Goal: Transaction & Acquisition: Download file/media

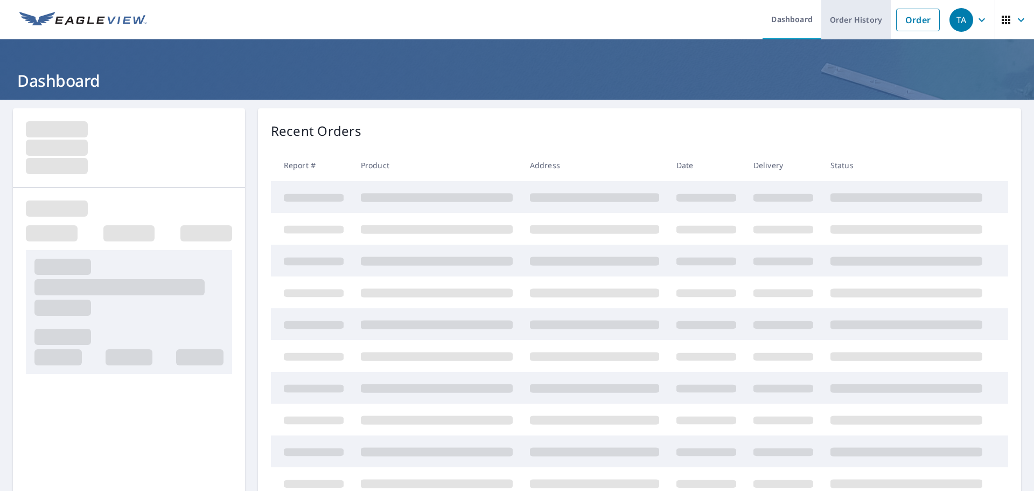
click at [860, 20] on link "Order History" at bounding box center [855, 19] width 69 height 39
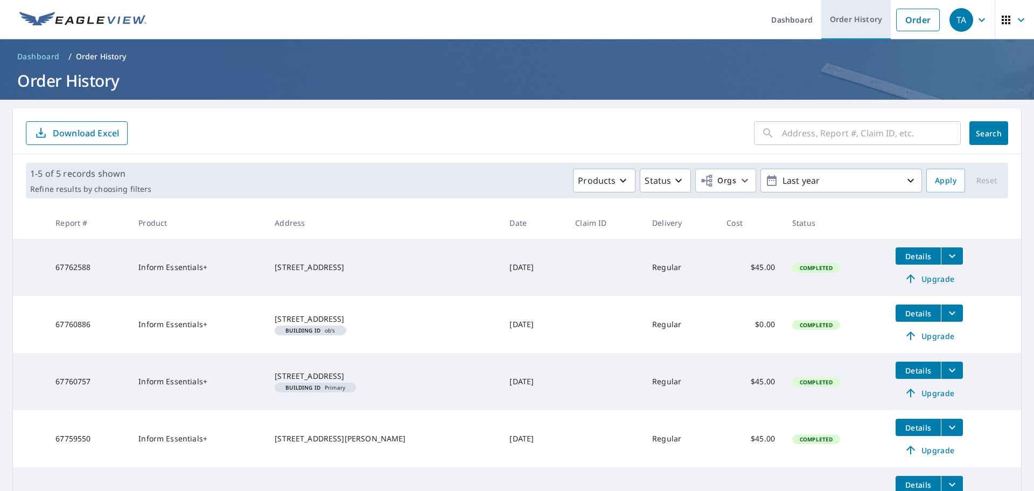
click at [840, 25] on link "Order History" at bounding box center [855, 19] width 69 height 39
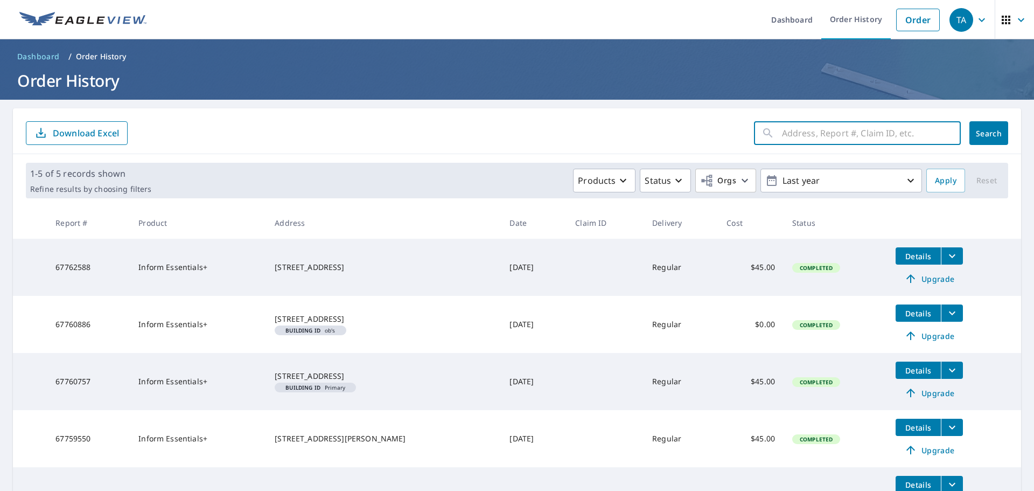
click at [806, 136] on input "text" at bounding box center [871, 133] width 179 height 30
paste input "[STREET_ADDRESS]"
type input "[STREET_ADDRESS]"
drag, startPoint x: 806, startPoint y: 136, endPoint x: 818, endPoint y: 145, distance: 15.3
click at [815, 145] on input "[STREET_ADDRESS]" at bounding box center [861, 133] width 158 height 30
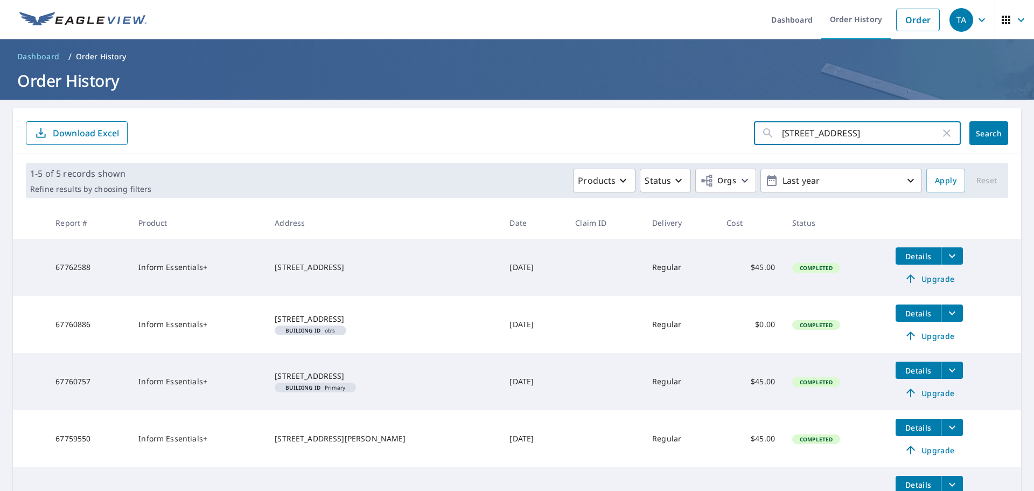
click button "Search" at bounding box center [988, 133] width 39 height 24
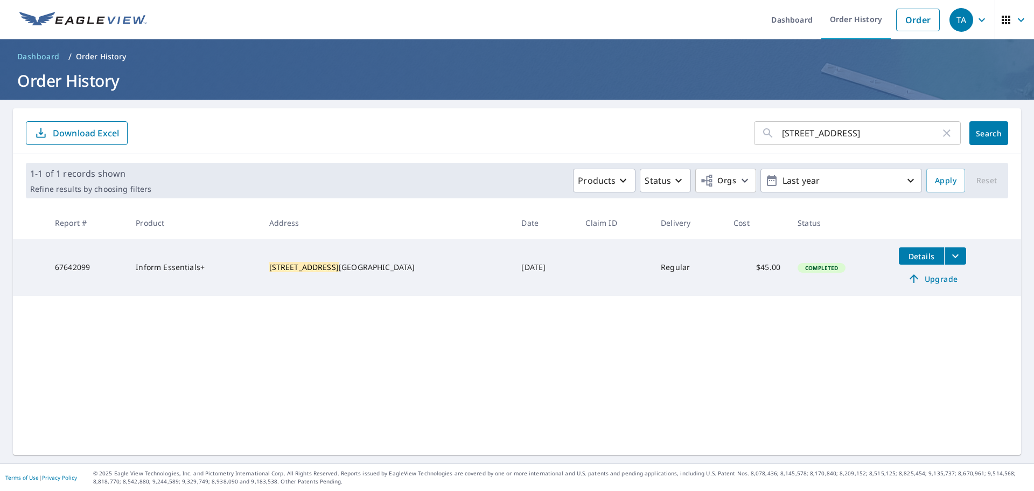
click at [952, 255] on icon "filesDropdownBtn-67642099" at bounding box center [955, 256] width 6 height 4
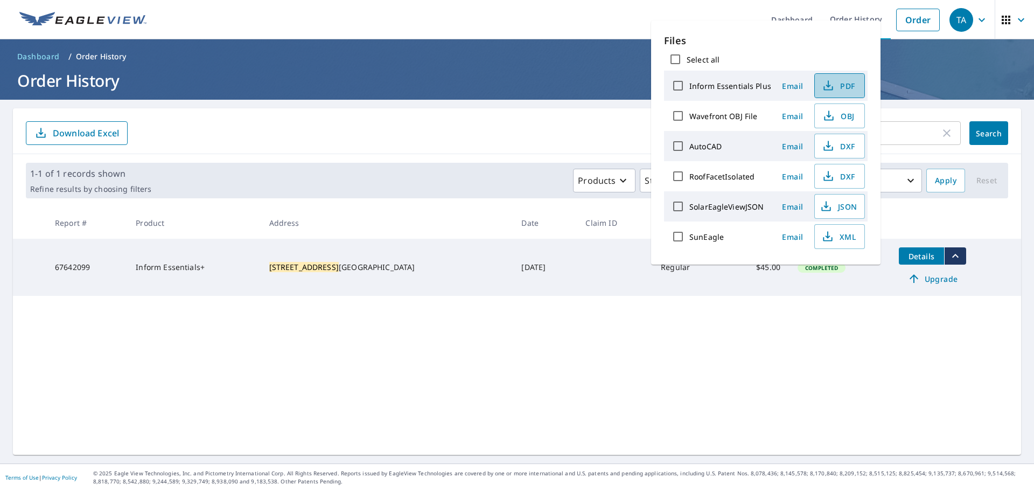
click at [840, 87] on span "PDF" at bounding box center [838, 85] width 34 height 13
click at [840, 180] on span "DXF" at bounding box center [838, 176] width 34 height 13
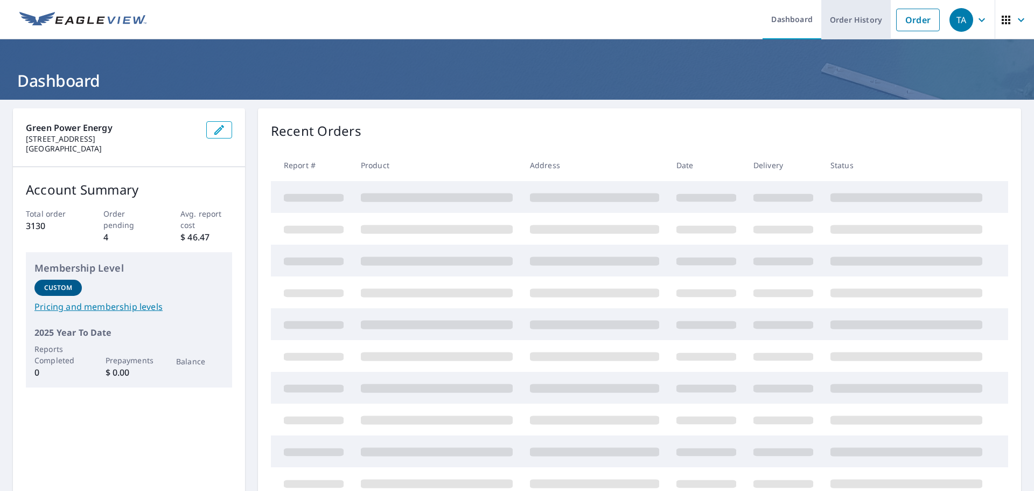
click at [864, 24] on link "Order History" at bounding box center [855, 19] width 69 height 39
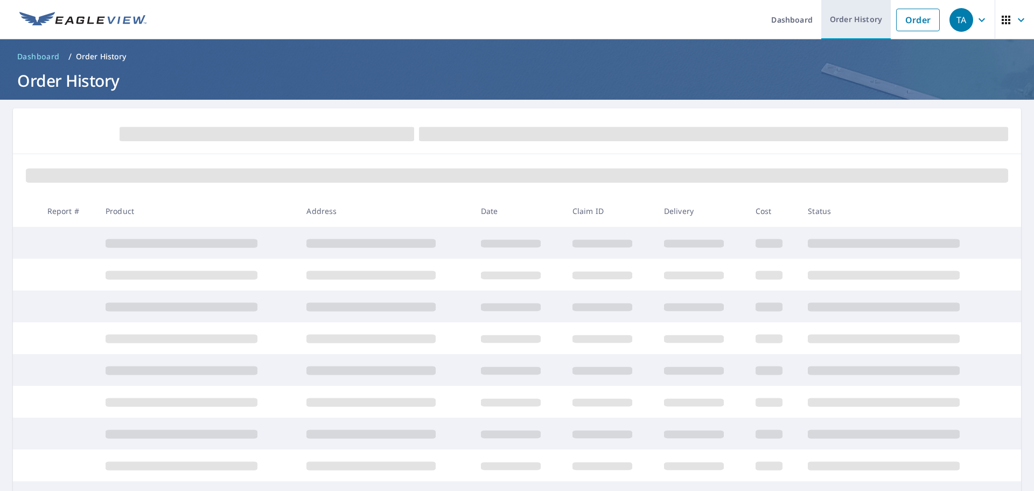
click at [848, 24] on link "Order History" at bounding box center [855, 19] width 69 height 39
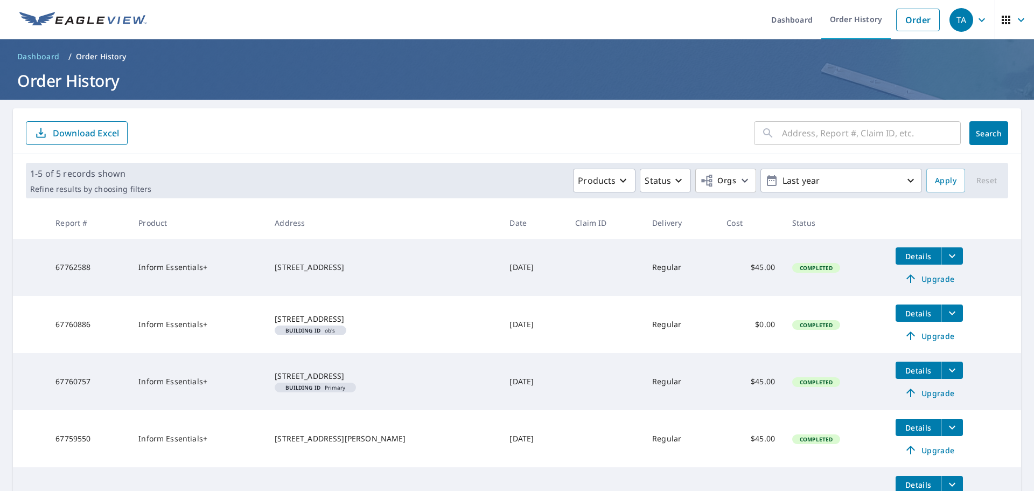
click at [819, 134] on input "text" at bounding box center [871, 133] width 179 height 30
paste input "[STREET_ADDRESS]"
type input "[STREET_ADDRESS]"
click button "Search" at bounding box center [988, 133] width 39 height 24
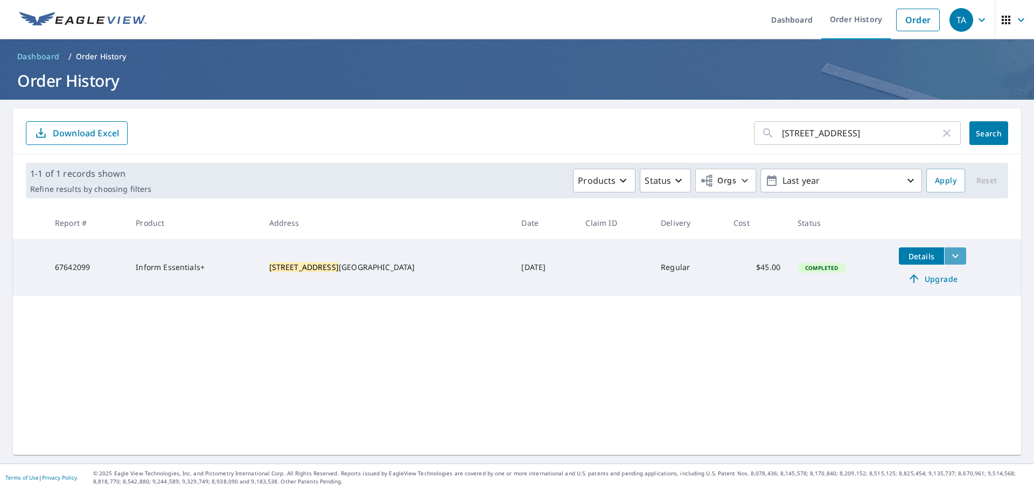
click at [949, 253] on icon "filesDropdownBtn-67642099" at bounding box center [955, 255] width 13 height 13
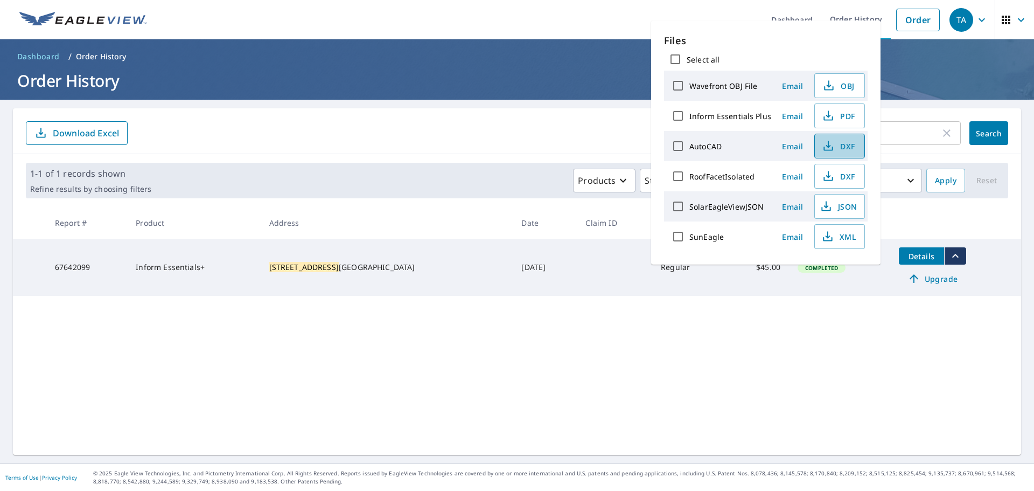
click at [837, 149] on span "DXF" at bounding box center [838, 145] width 34 height 13
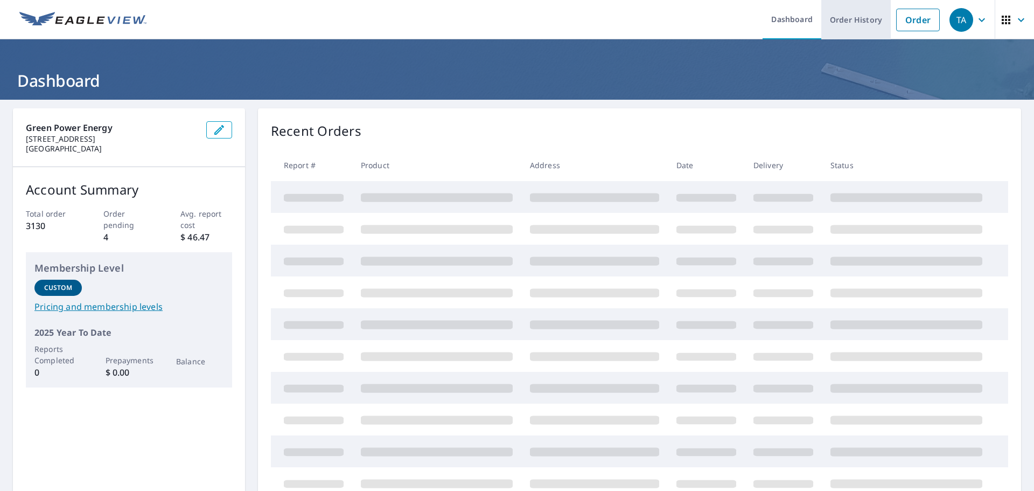
click at [854, 21] on link "Order History" at bounding box center [855, 19] width 69 height 39
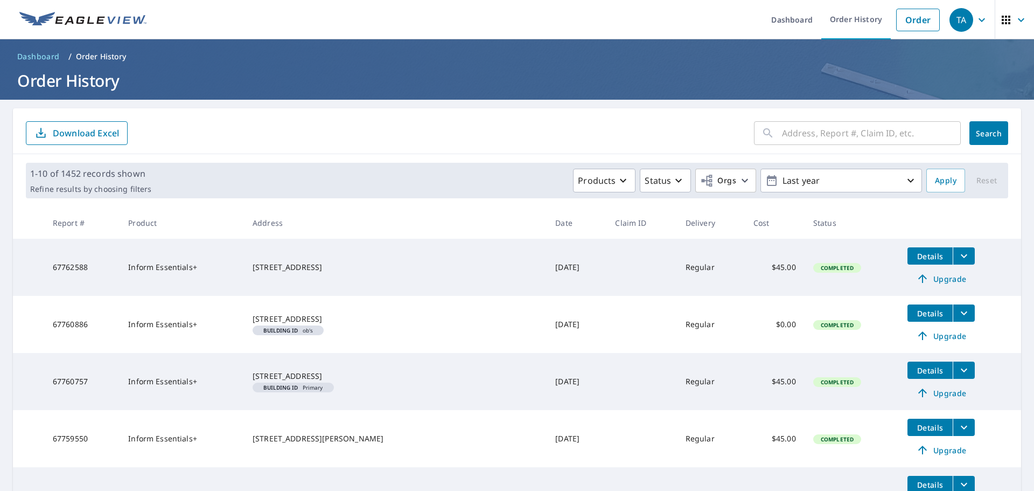
click at [807, 126] on input "text" at bounding box center [871, 133] width 179 height 30
paste input "13 euclid ave"
type input "13 euclid ave"
click button "Search" at bounding box center [988, 133] width 39 height 24
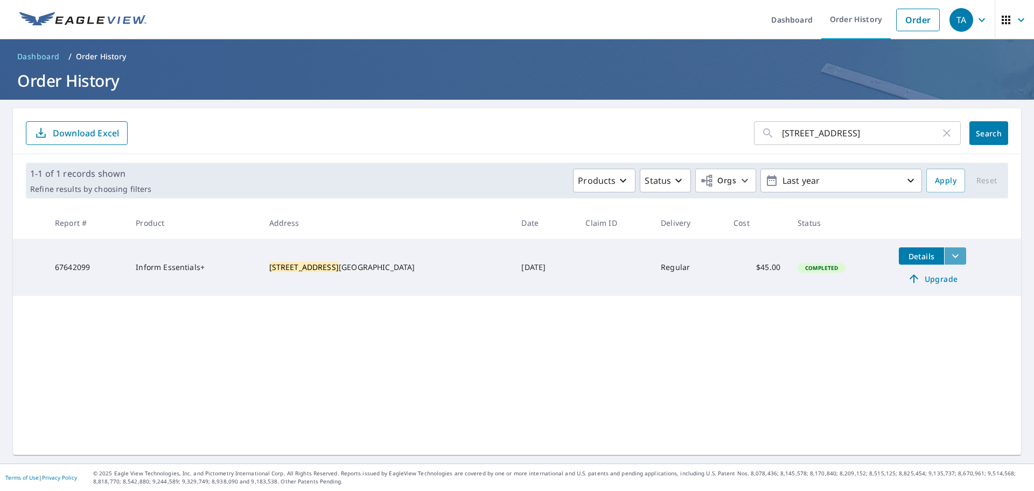
click at [949, 261] on icon "filesDropdownBtn-67642099" at bounding box center [955, 255] width 13 height 13
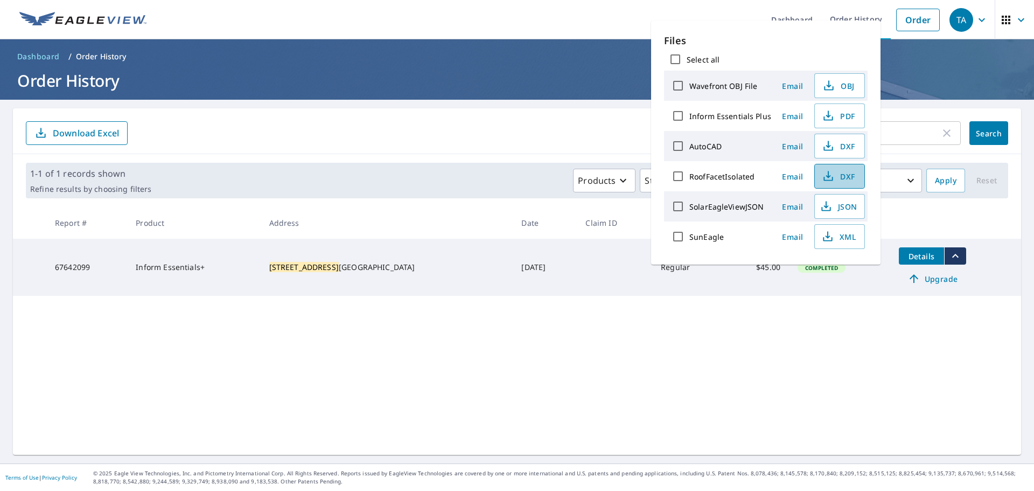
click at [841, 174] on span "DXF" at bounding box center [838, 176] width 34 height 13
